Goal: Transaction & Acquisition: Purchase product/service

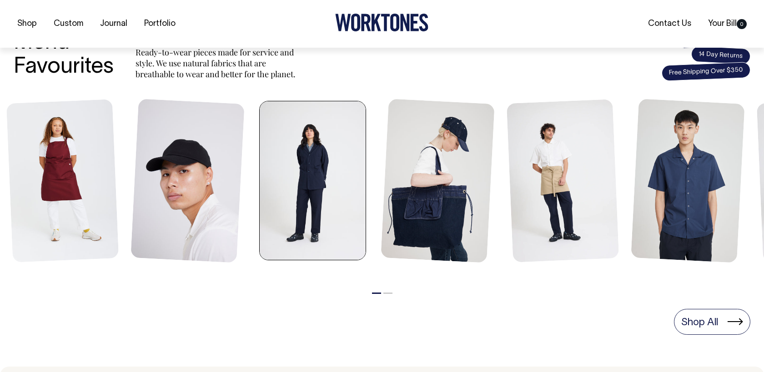
scroll to position [359, 0]
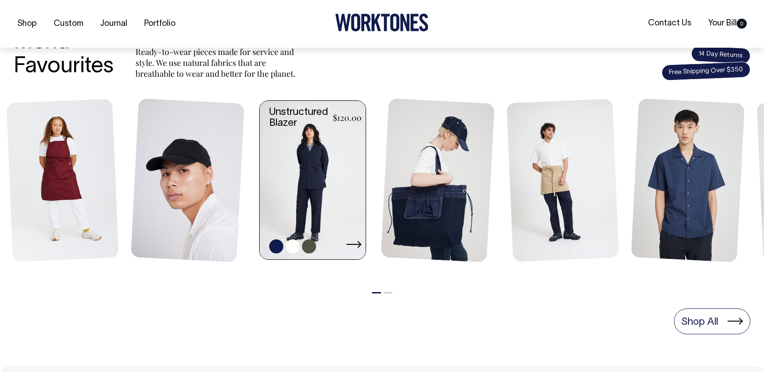
click at [314, 158] on link at bounding box center [315, 180] width 111 height 159
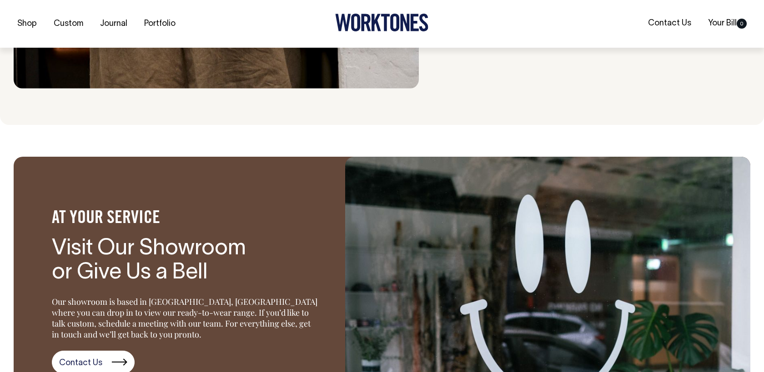
scroll to position [1094, 0]
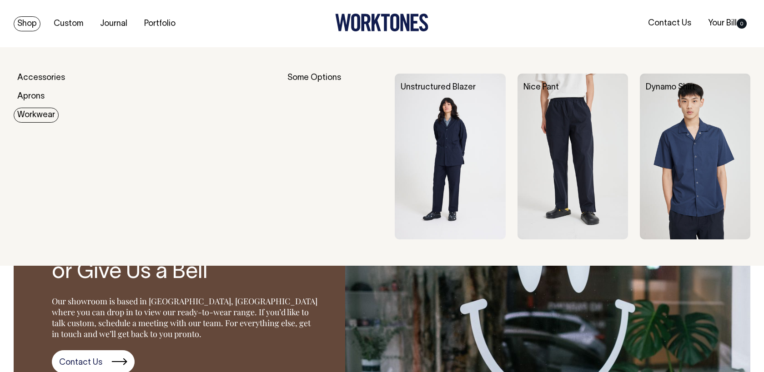
click at [42, 117] on link "Workwear" at bounding box center [36, 115] width 45 height 15
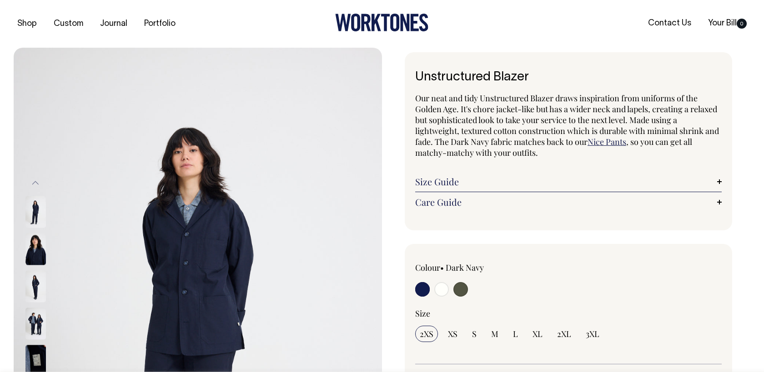
click at [442, 293] on input "radio" at bounding box center [441, 289] width 15 height 15
radio input "true"
select select "Off-White"
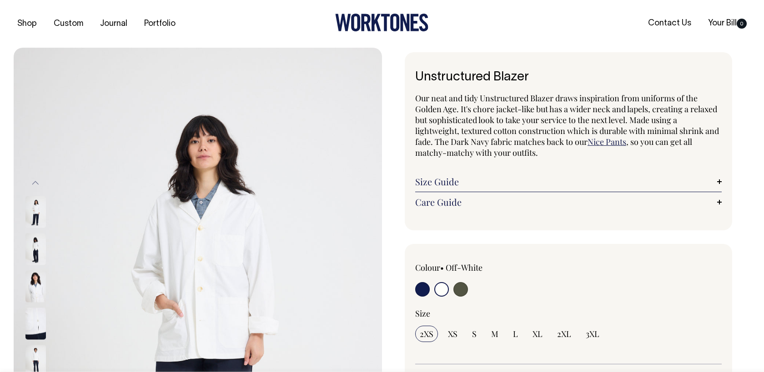
click at [462, 291] on input "radio" at bounding box center [460, 289] width 15 height 15
radio input "true"
select select "Olive"
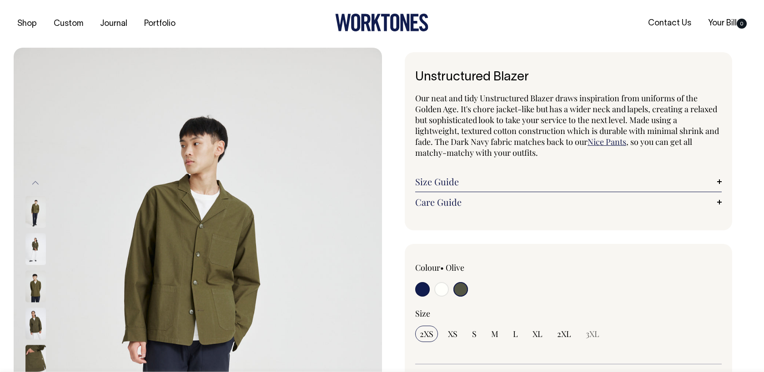
click at [424, 293] on input "radio" at bounding box center [422, 289] width 15 height 15
radio input "true"
select select "Dark Navy"
